Goal: Task Accomplishment & Management: Manage account settings

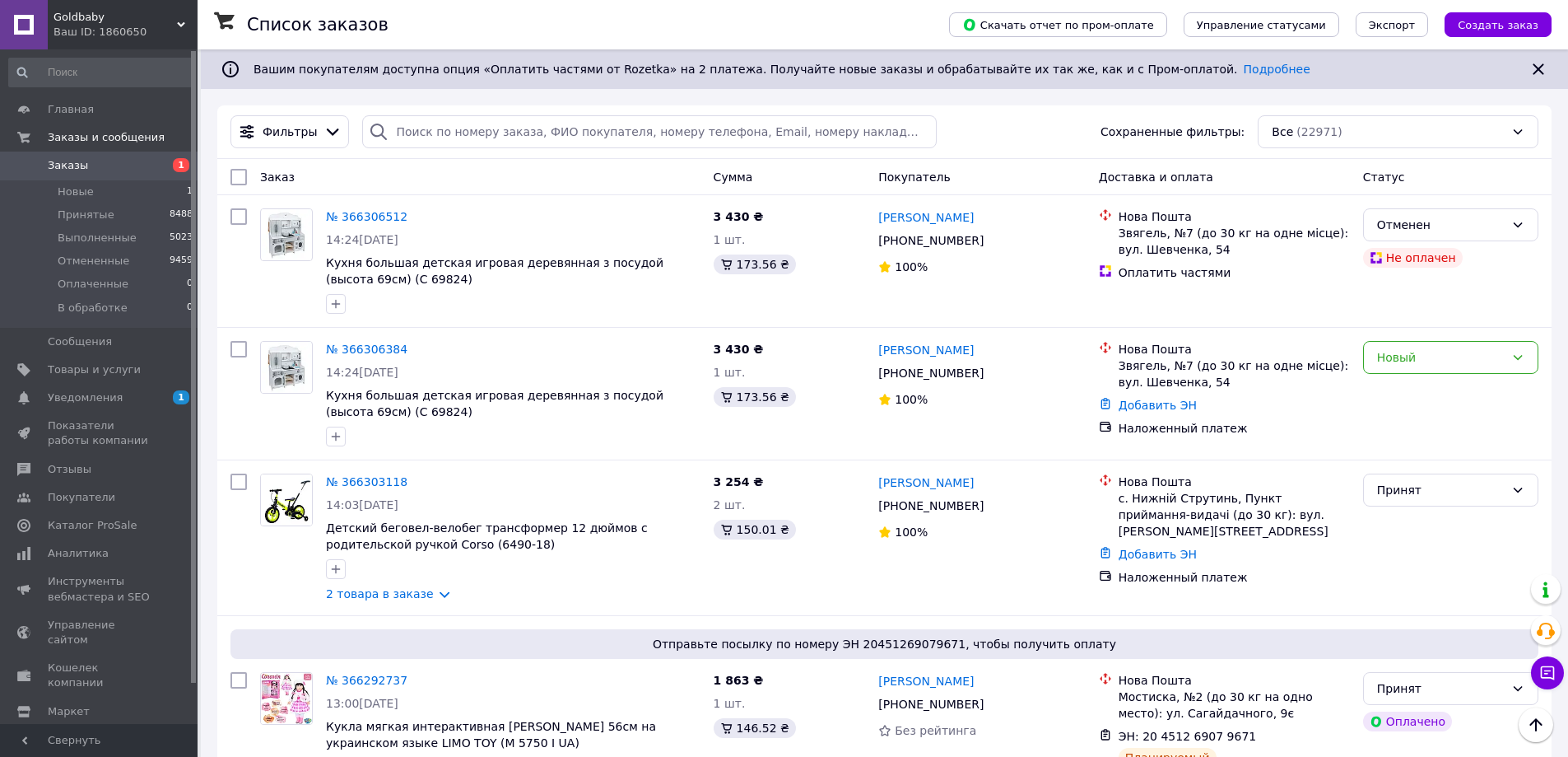
scroll to position [2059, 0]
click at [73, 467] on span "Отзывы" at bounding box center [70, 469] width 44 height 15
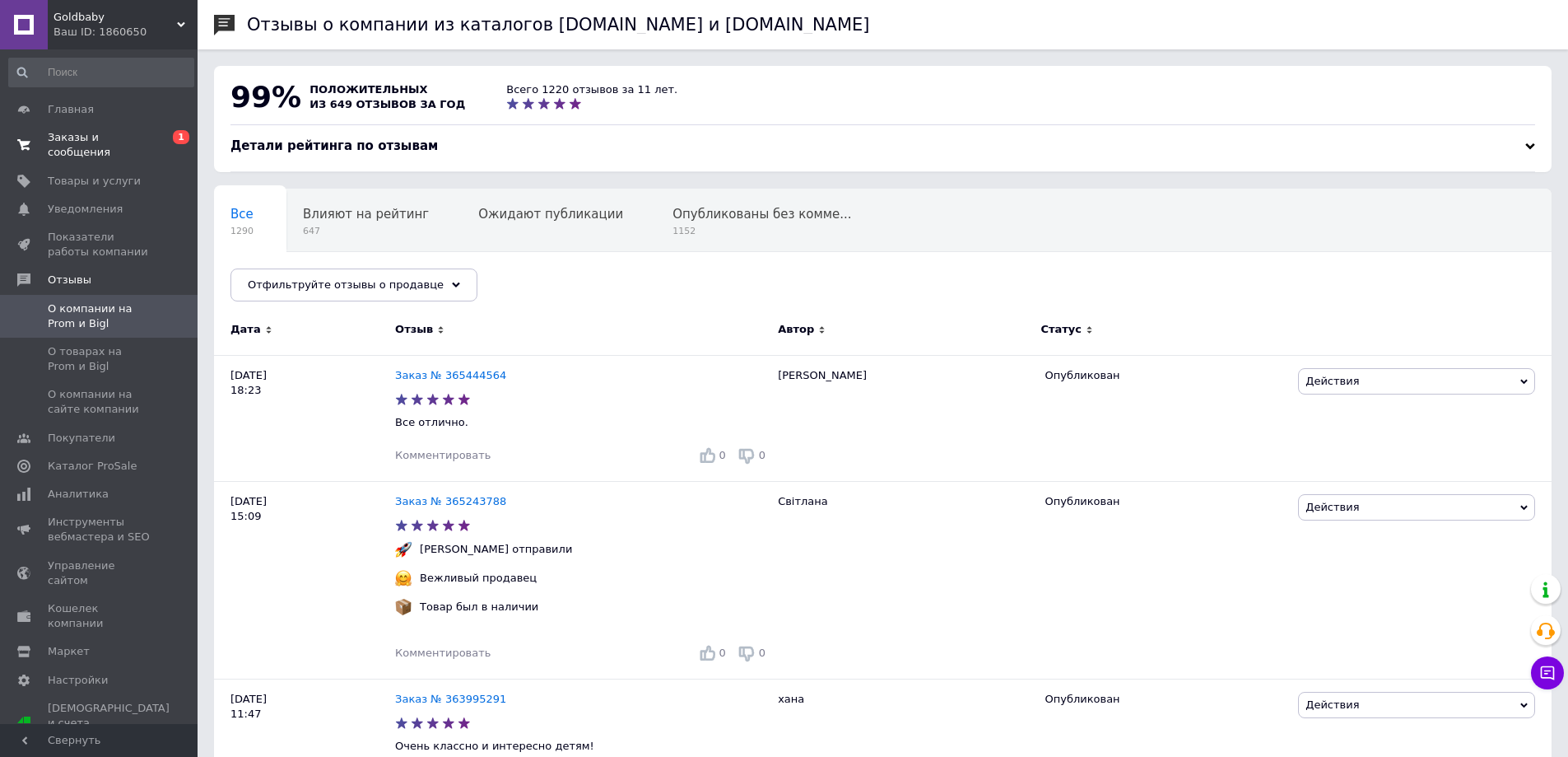
click at [134, 139] on span "Заказы и сообщения" at bounding box center [100, 144] width 105 height 29
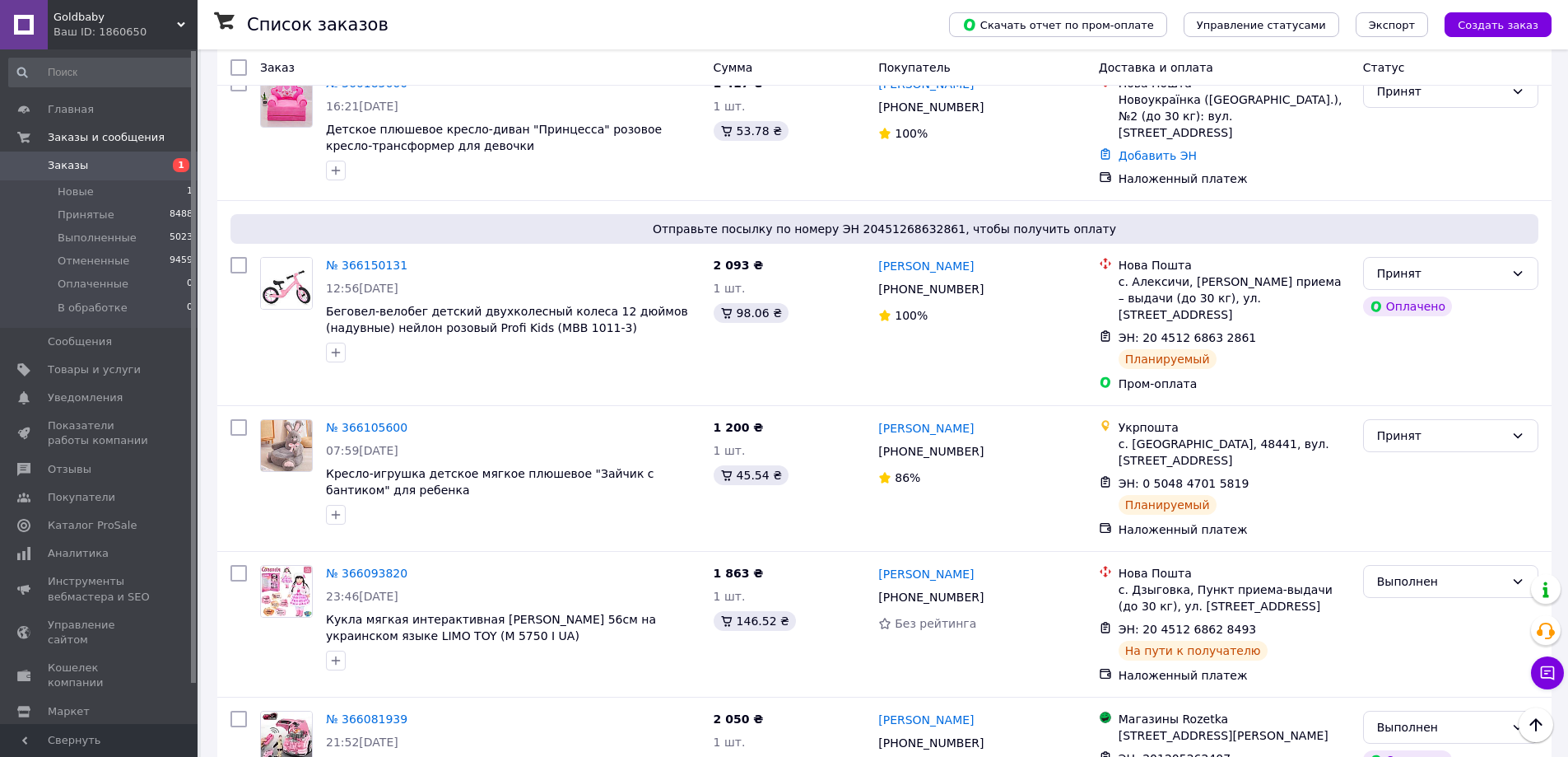
scroll to position [1976, 0]
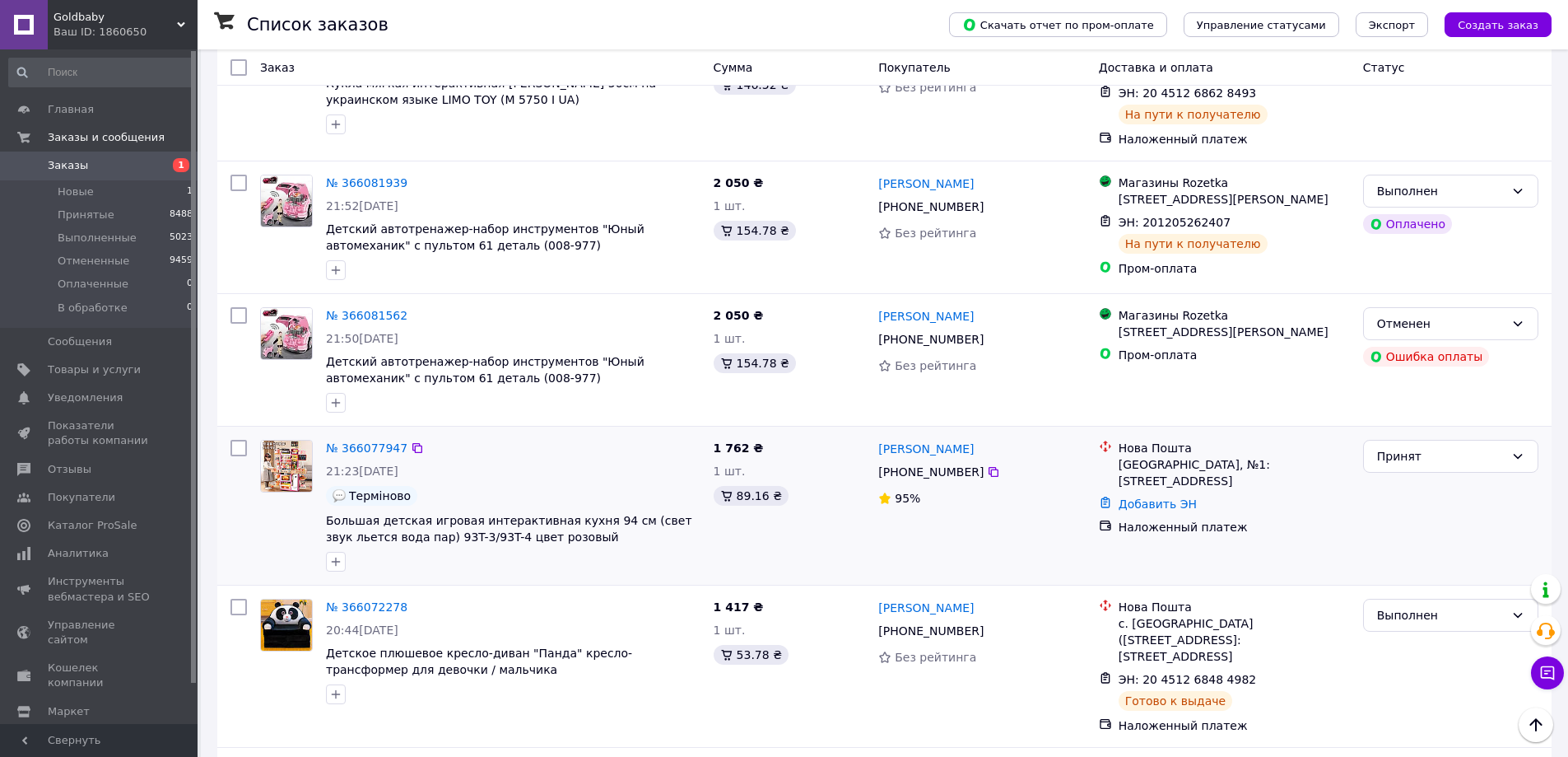
scroll to position [2530, 0]
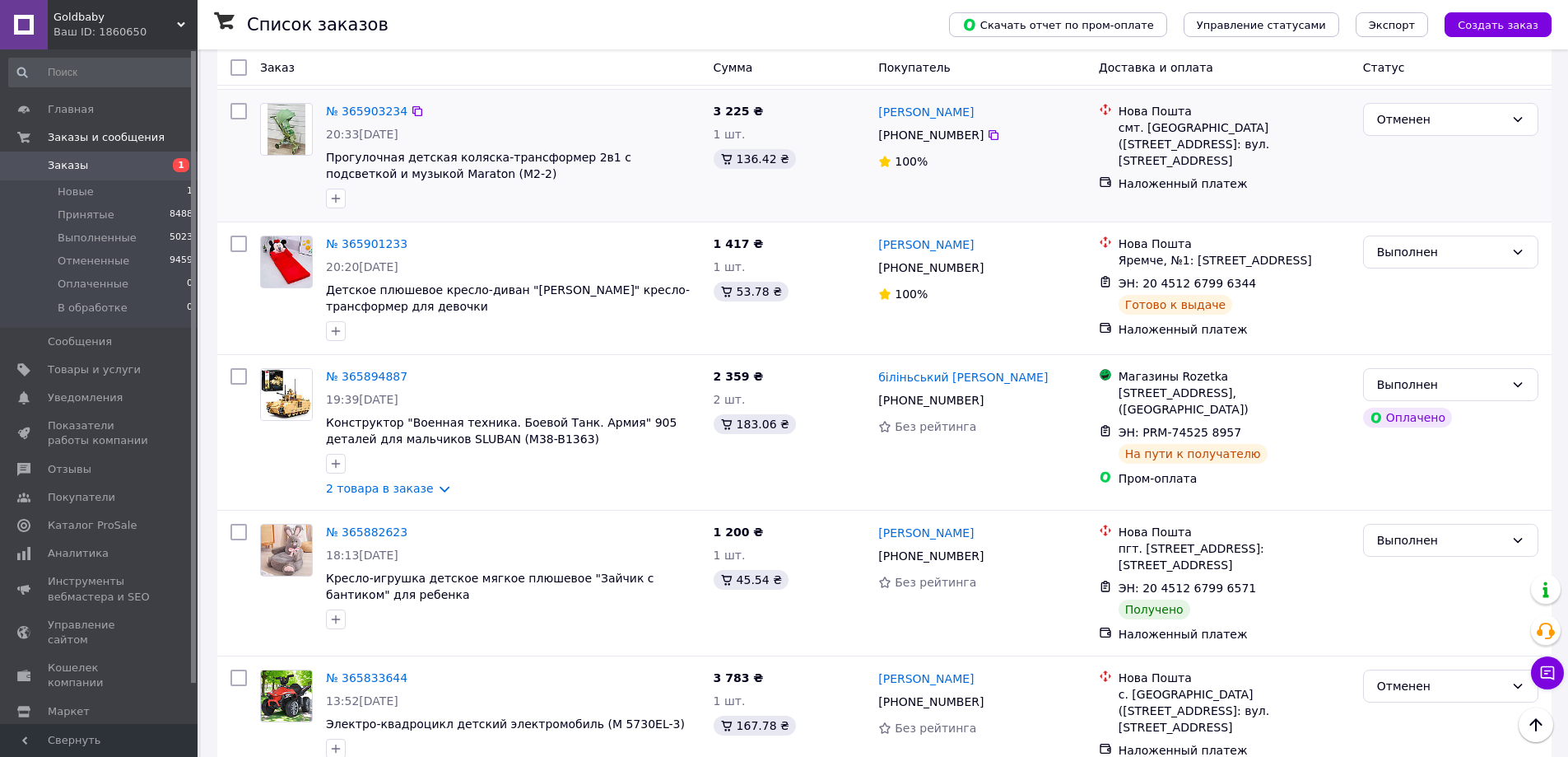
scroll to position [1318, 0]
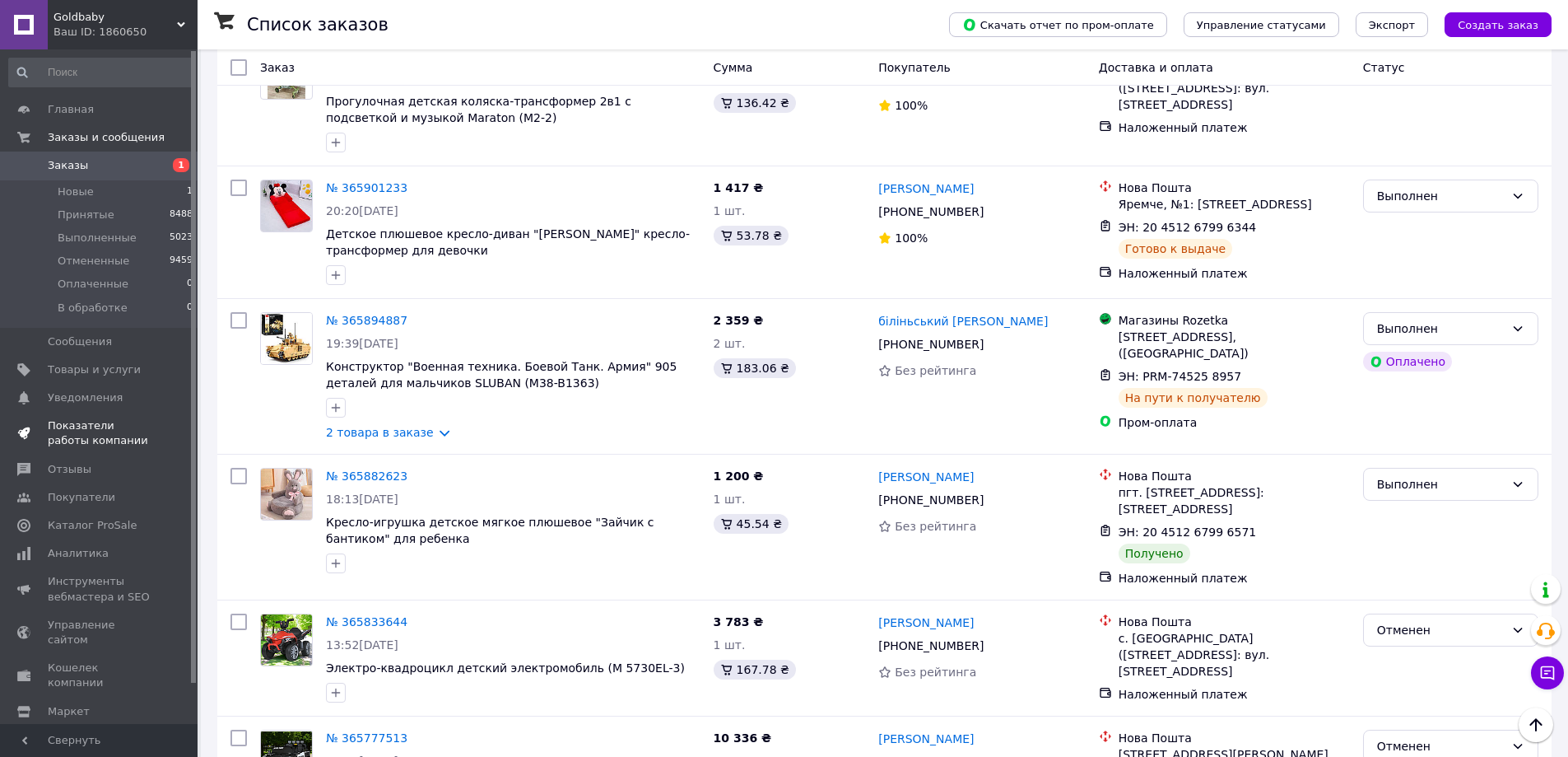
click at [107, 424] on span "Показатели работы компании" at bounding box center [100, 432] width 105 height 29
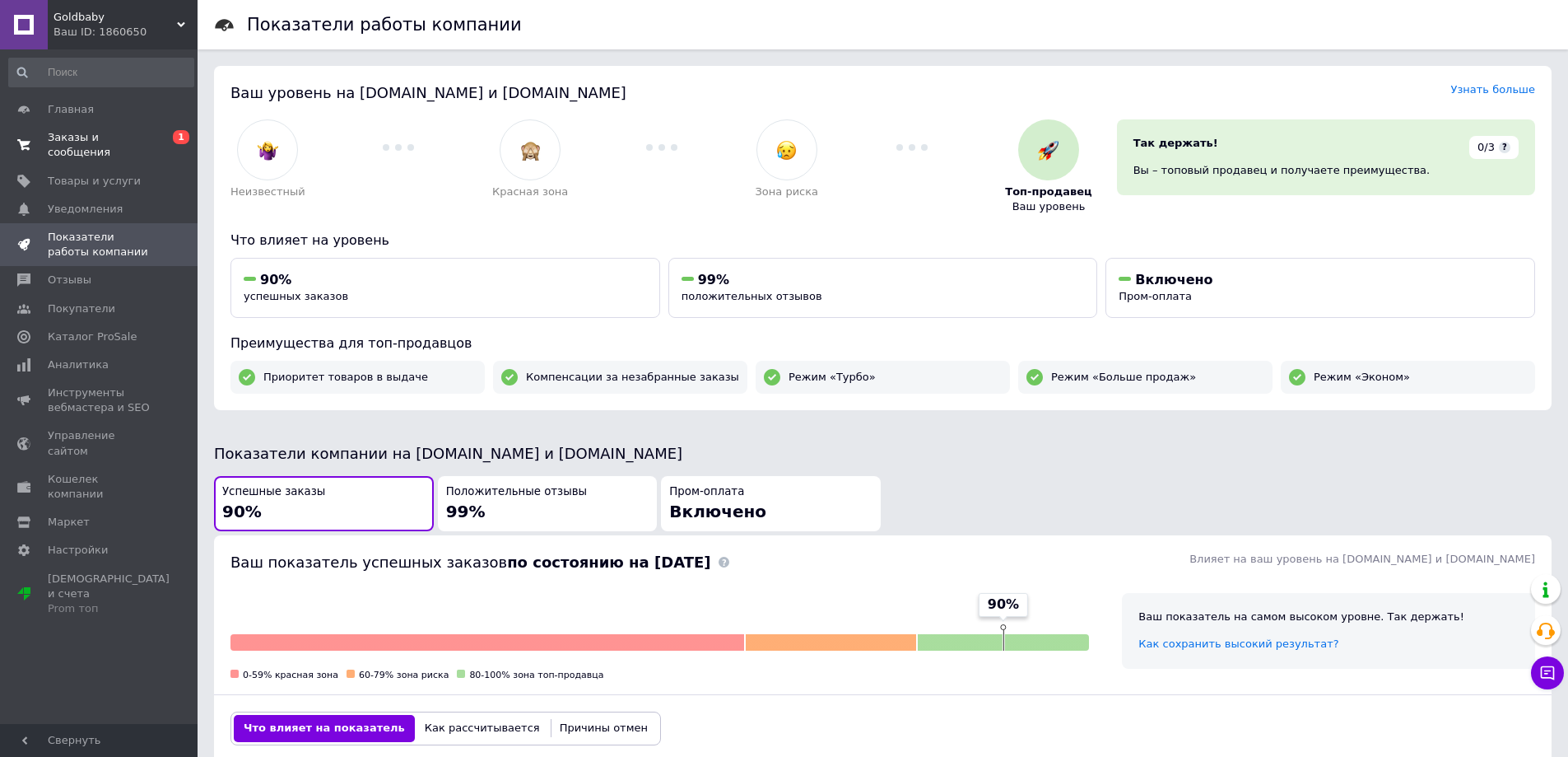
click at [107, 137] on span "Заказы и сообщения" at bounding box center [100, 144] width 105 height 29
